Goal: Navigation & Orientation: Find specific page/section

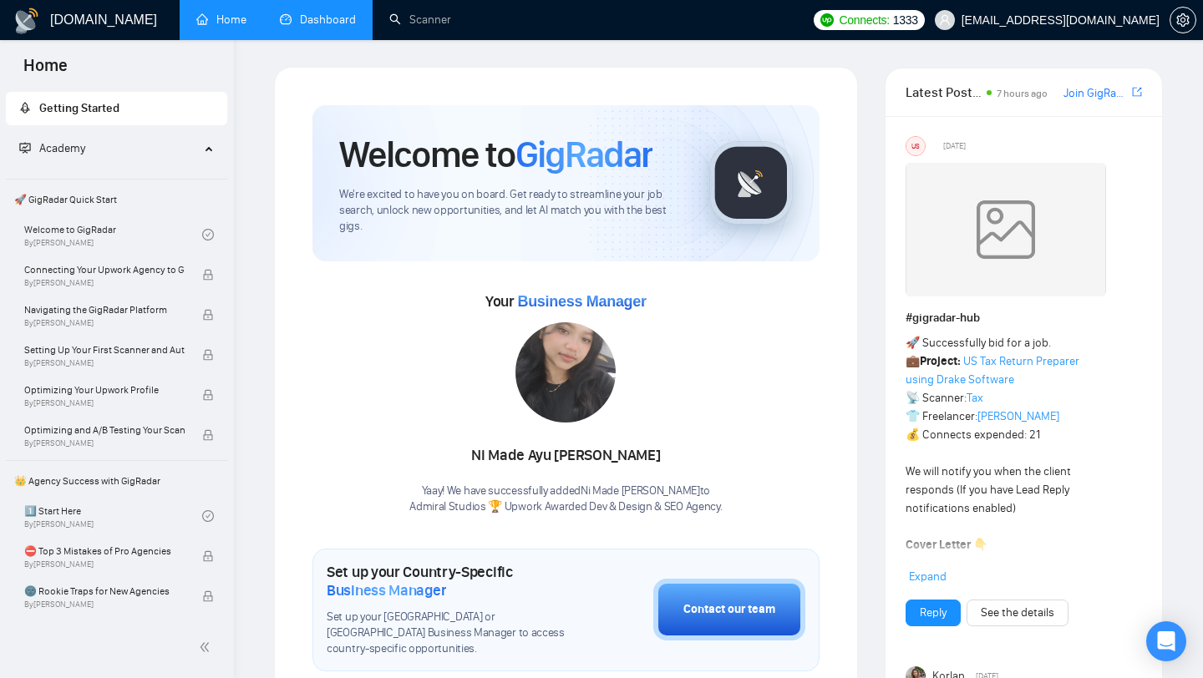
click at [356, 22] on link "Dashboard" at bounding box center [318, 20] width 76 height 14
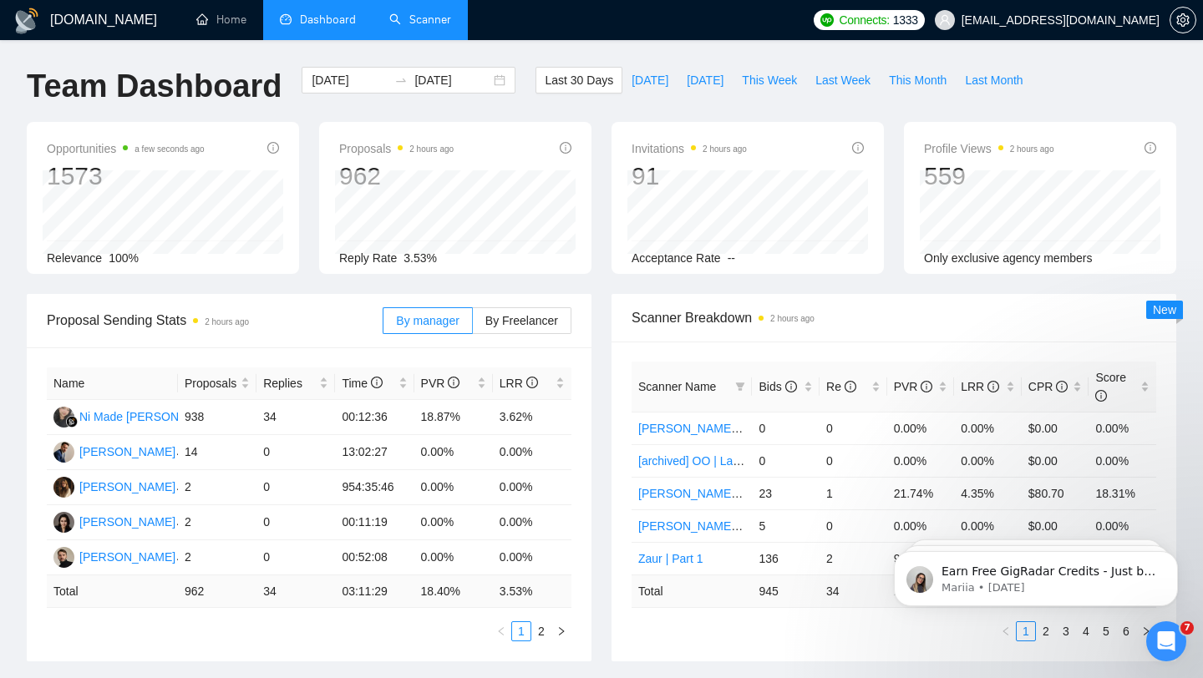
click at [407, 19] on link "Scanner" at bounding box center [420, 20] width 62 height 14
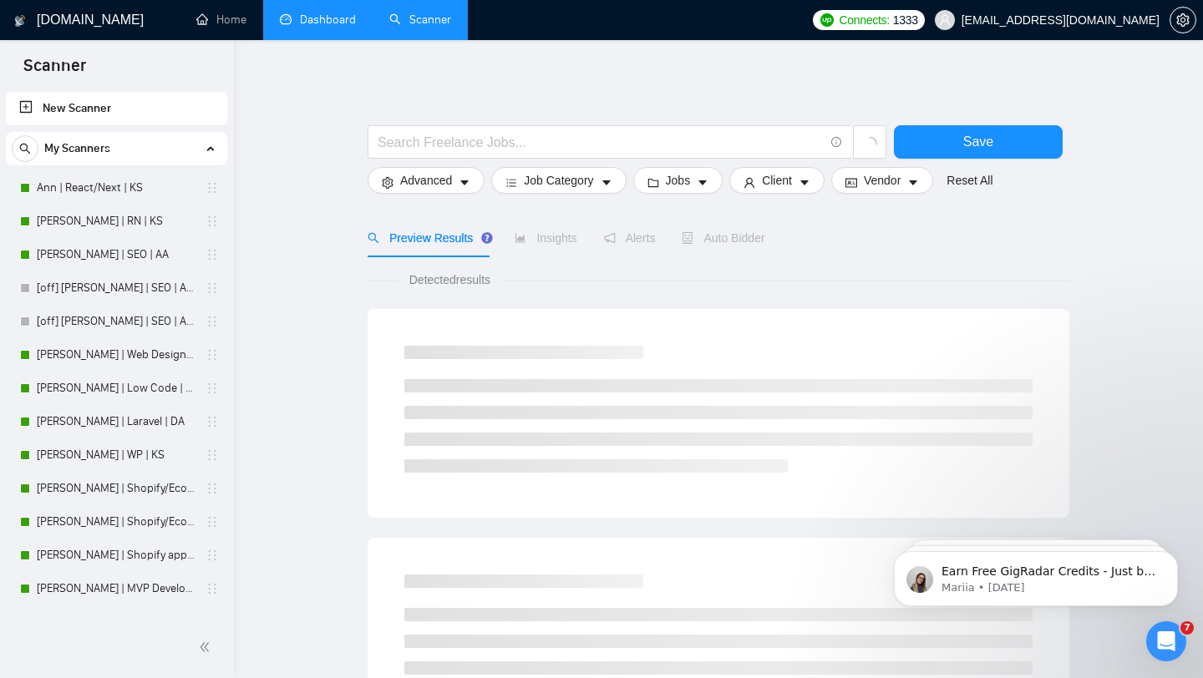
click at [294, 17] on link "Dashboard" at bounding box center [318, 20] width 76 height 14
